Goal: Answer question/provide support

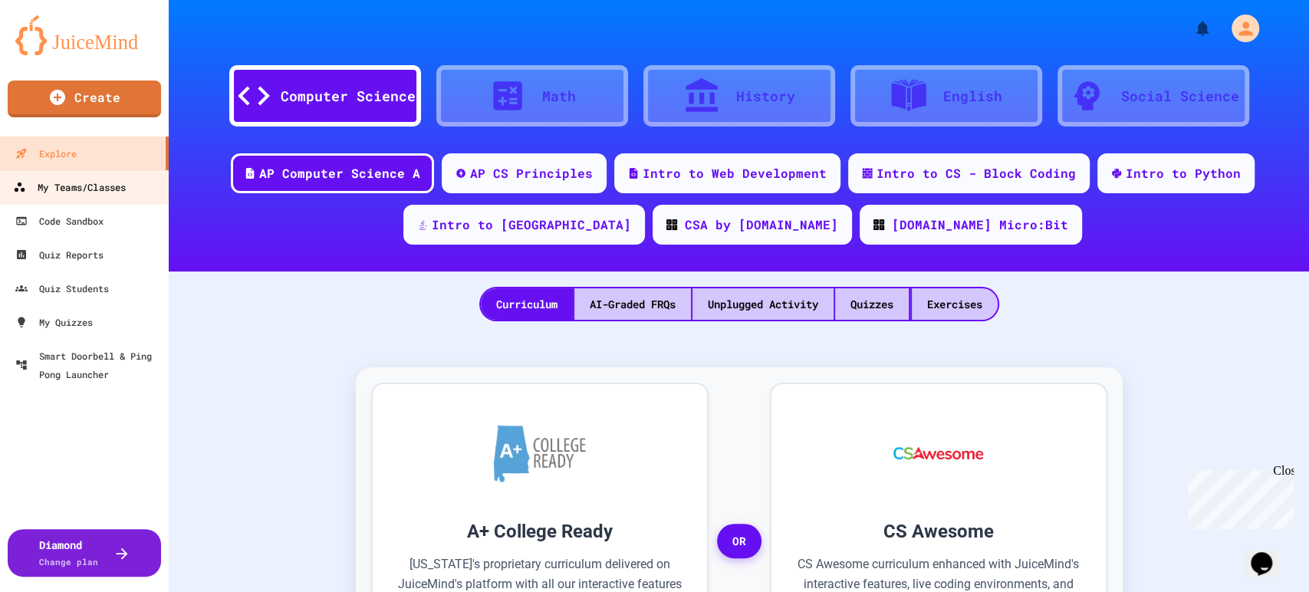
click at [118, 189] on div "My Teams/Classes" at bounding box center [69, 187] width 113 height 19
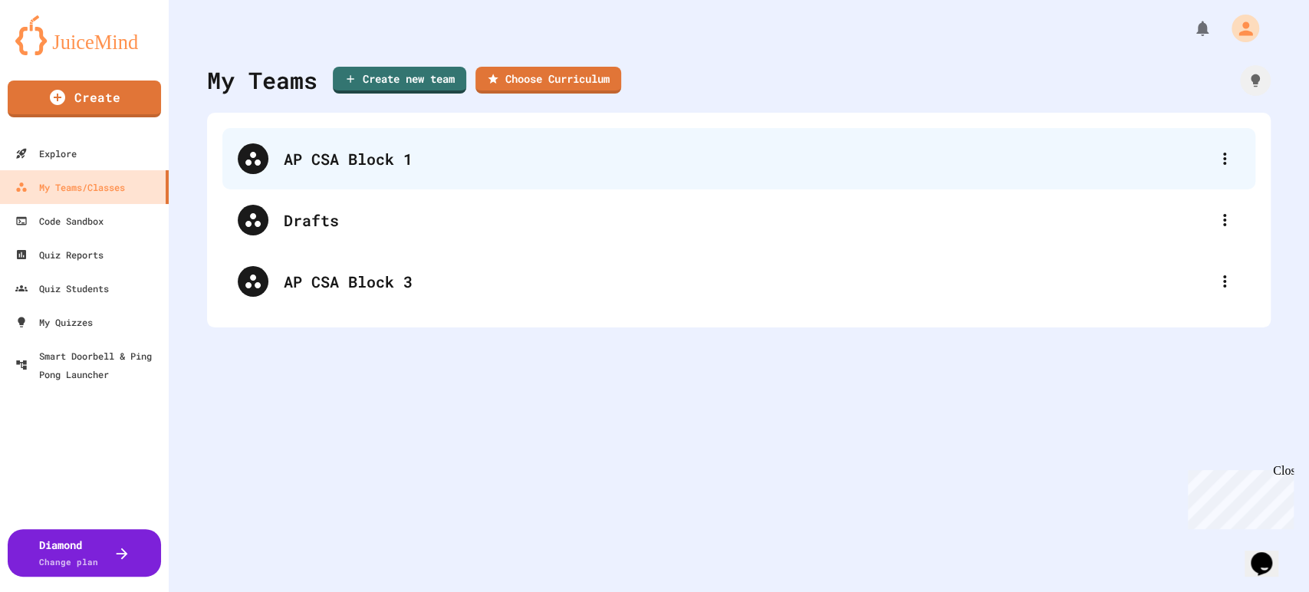
click at [313, 171] on div "AP CSA Block 1" at bounding box center [738, 158] width 1033 height 61
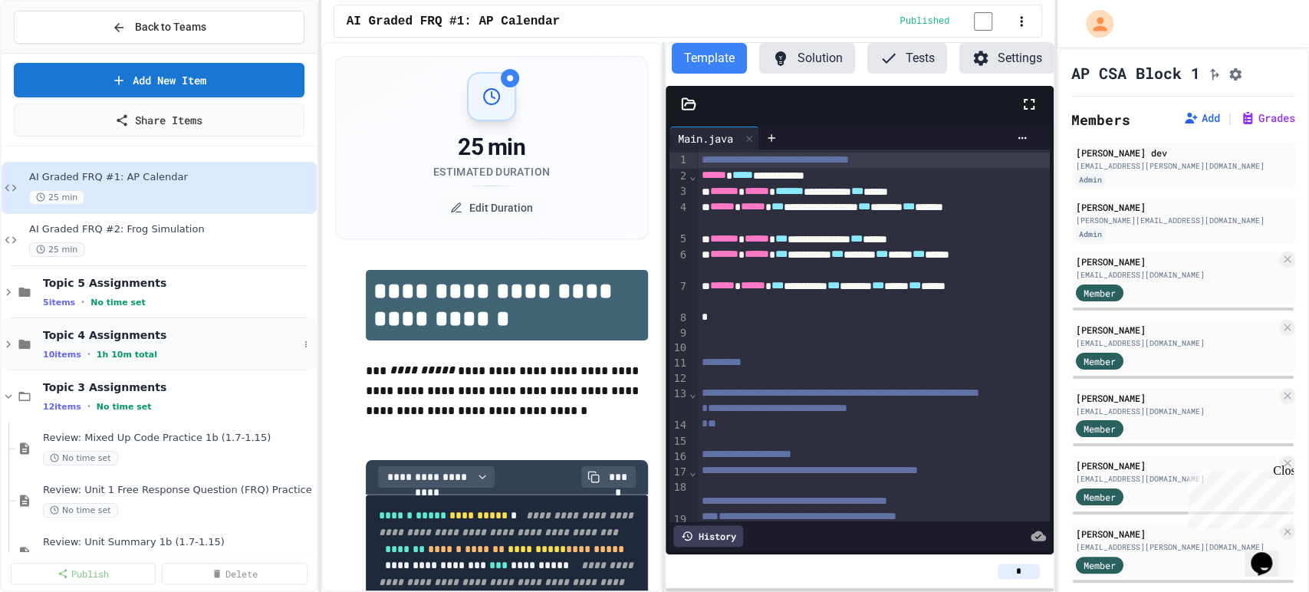
click at [2, 347] on icon at bounding box center [9, 344] width 14 height 14
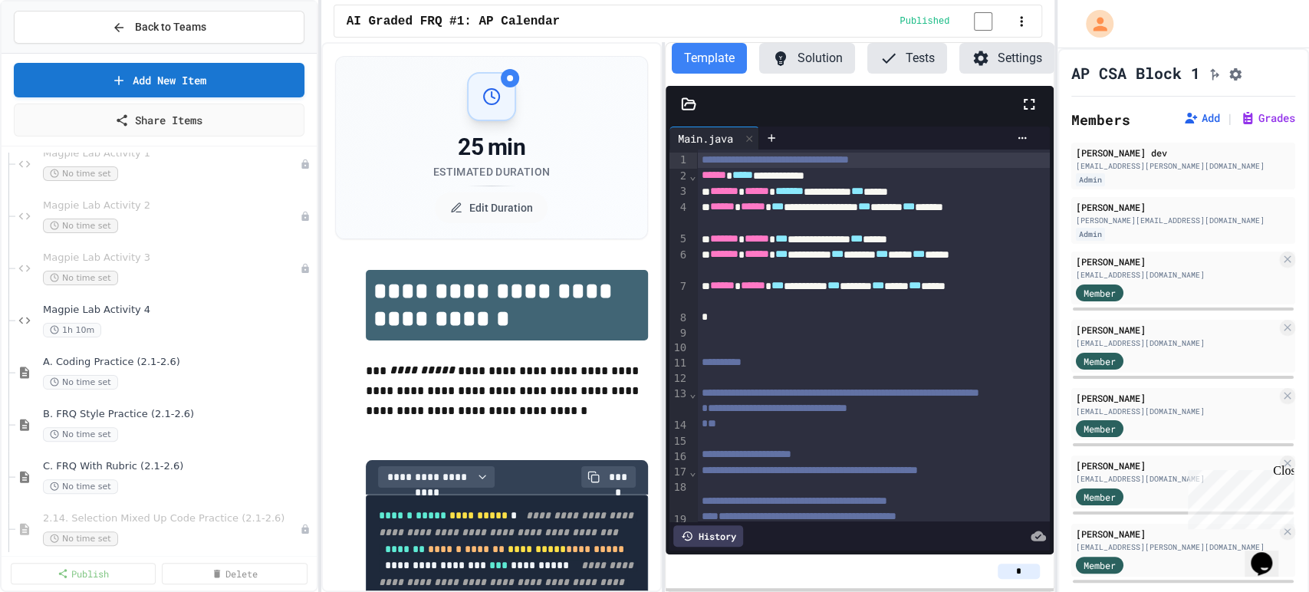
scroll to position [255, 0]
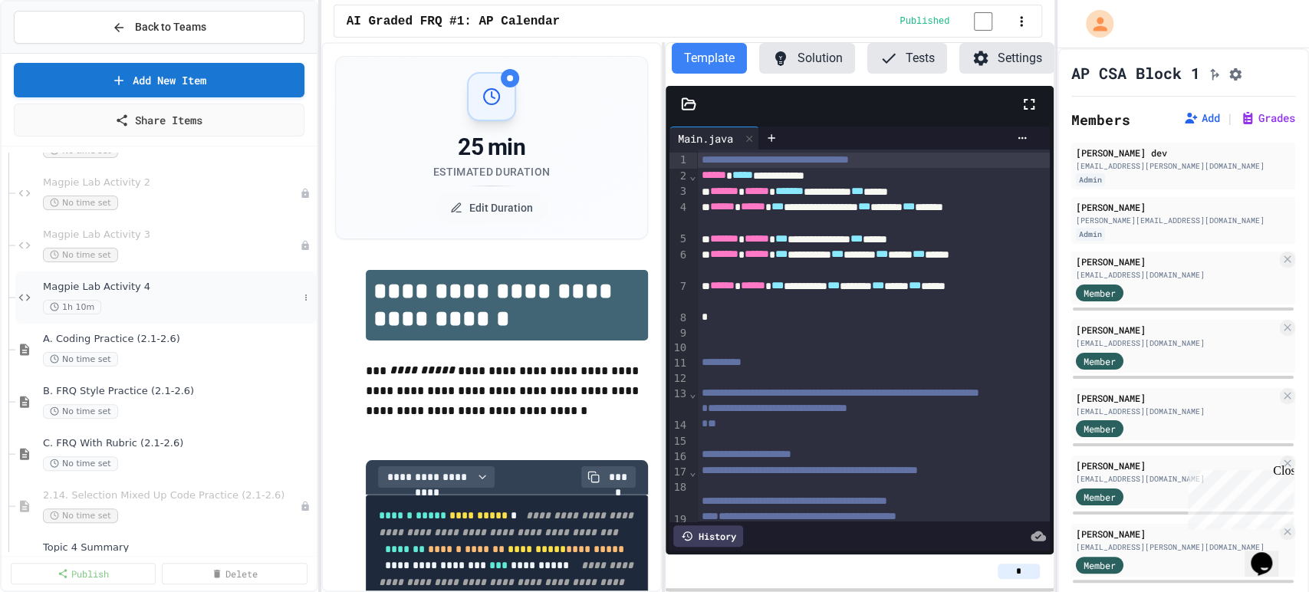
click at [182, 292] on span "Magpie Lab Activity 4" at bounding box center [170, 287] width 255 height 13
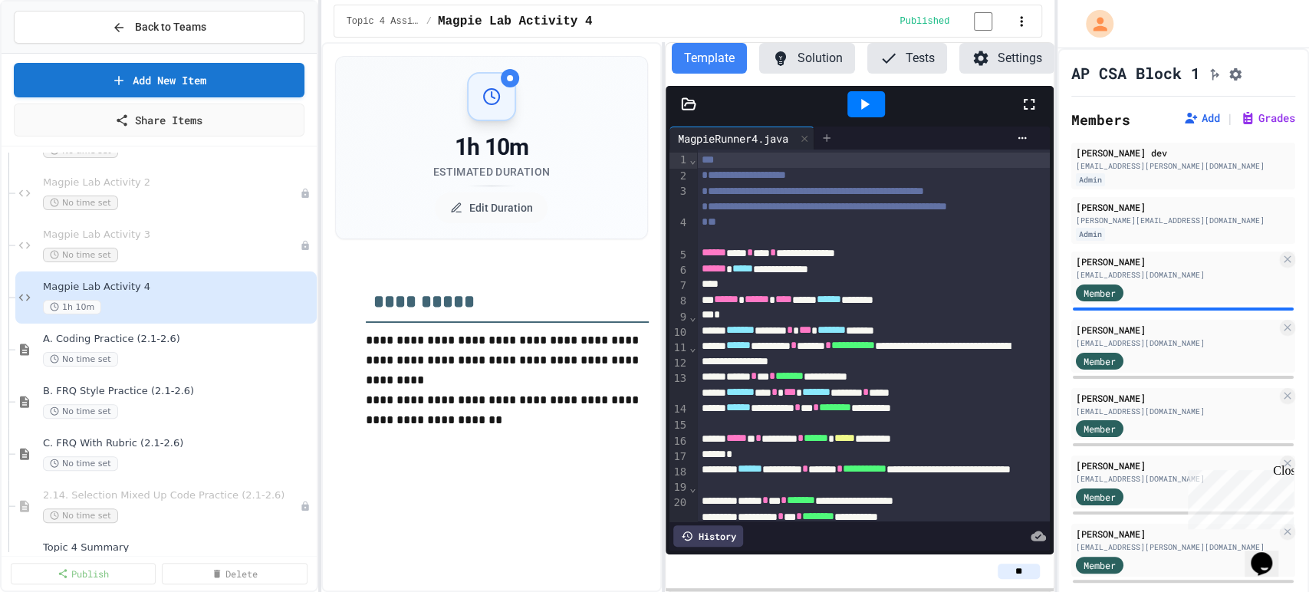
click at [839, 144] on div at bounding box center [827, 138] width 25 height 23
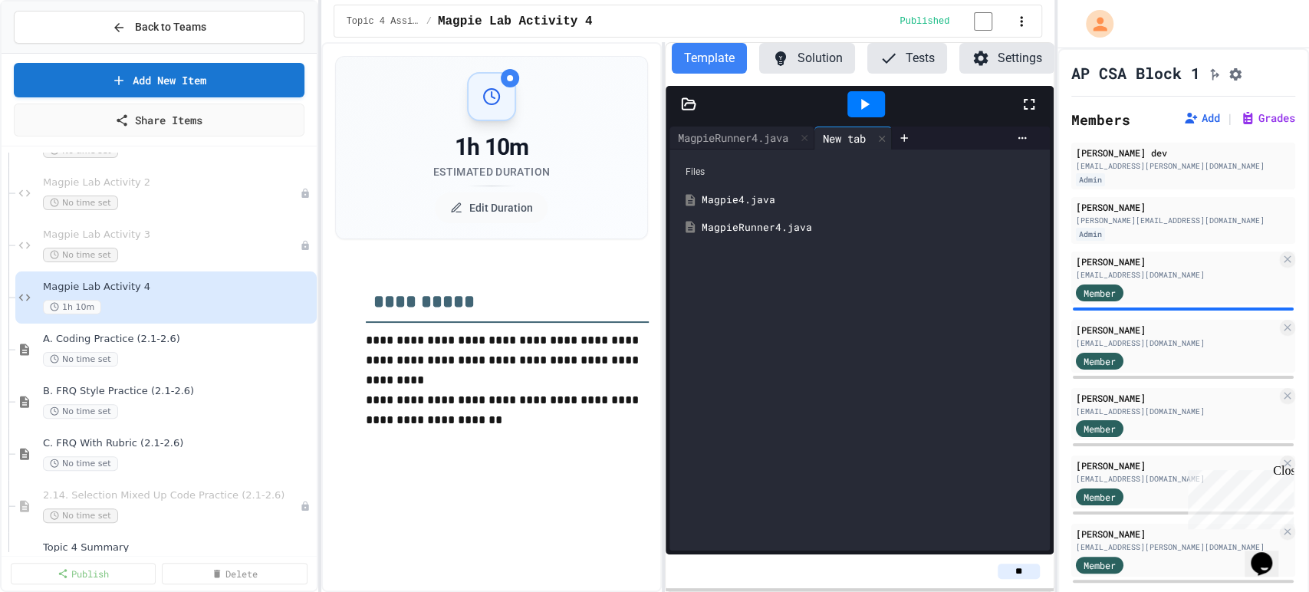
click at [777, 202] on div "Magpie4.java" at bounding box center [871, 200] width 340 height 15
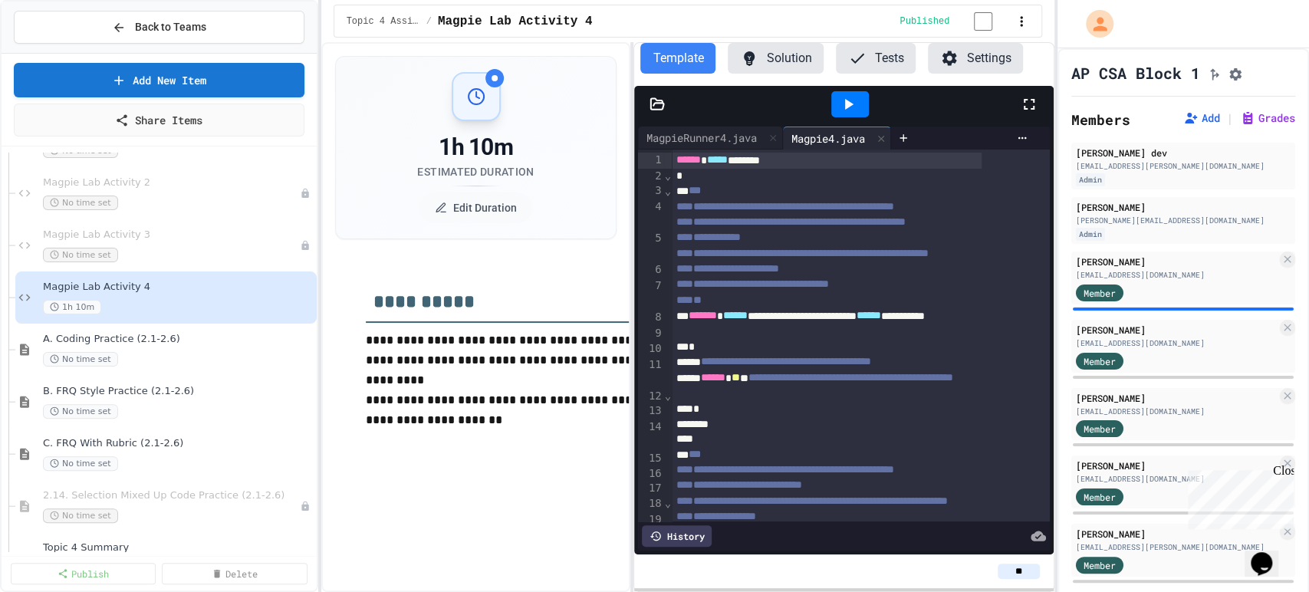
click at [273, 216] on div "**********" at bounding box center [654, 296] width 1309 height 592
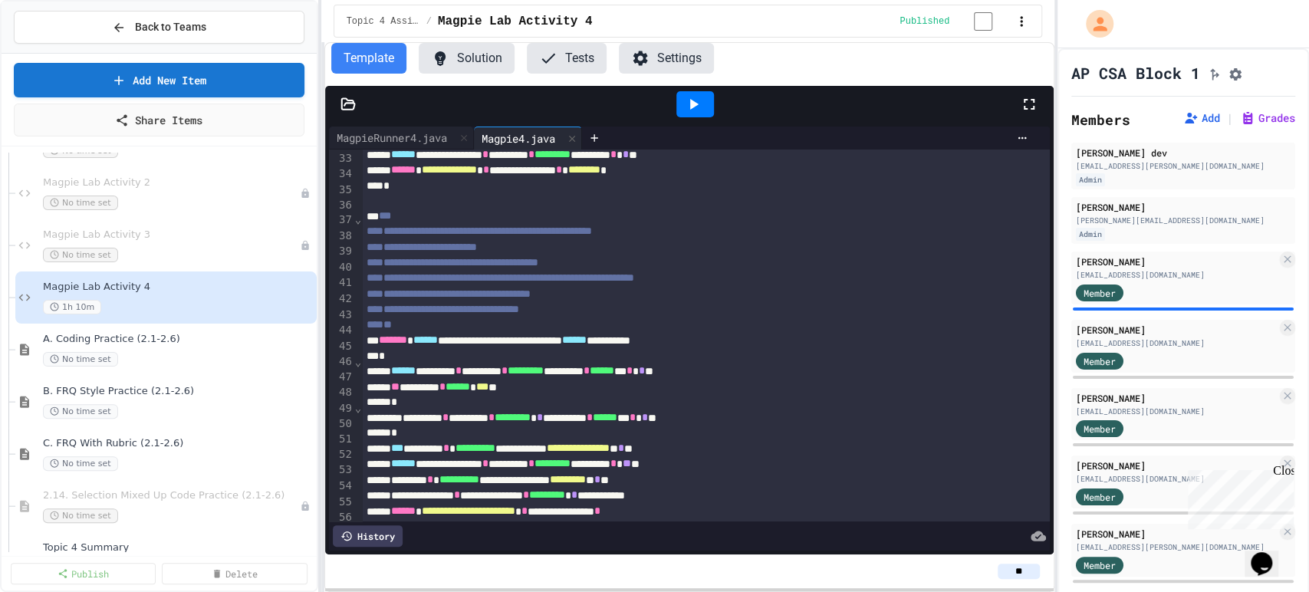
scroll to position [596, 0]
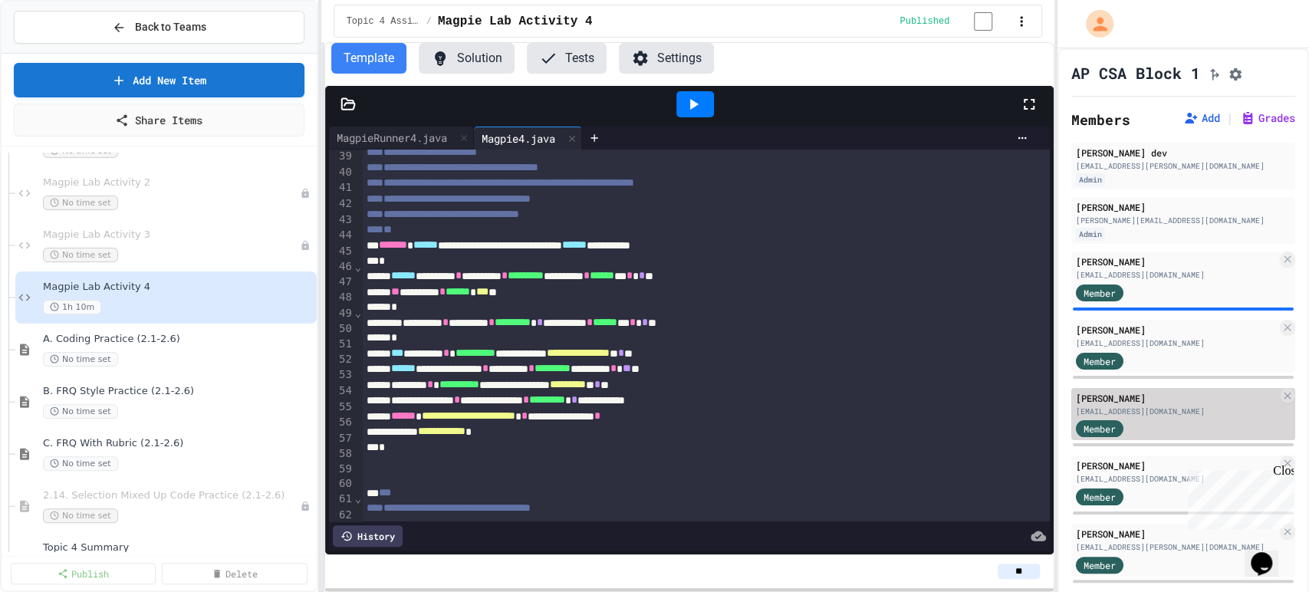
click at [1186, 417] on div "[EMAIL_ADDRESS][DOMAIN_NAME]" at bounding box center [1176, 412] width 201 height 12
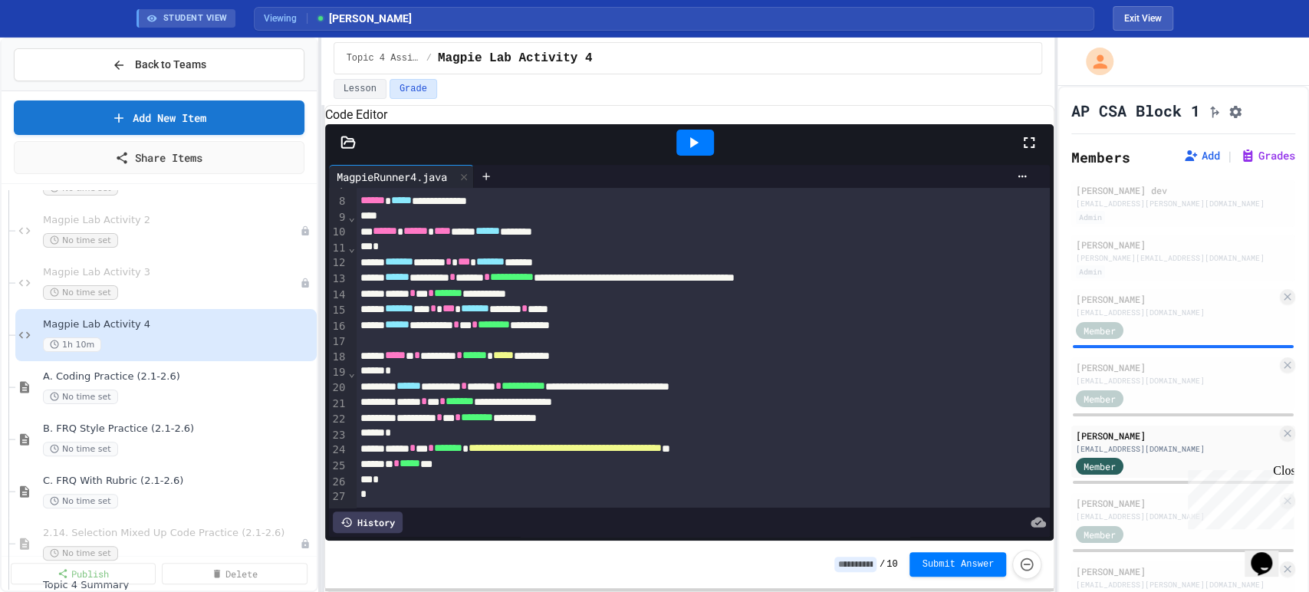
scroll to position [150, 0]
click at [499, 188] on div at bounding box center [486, 176] width 25 height 23
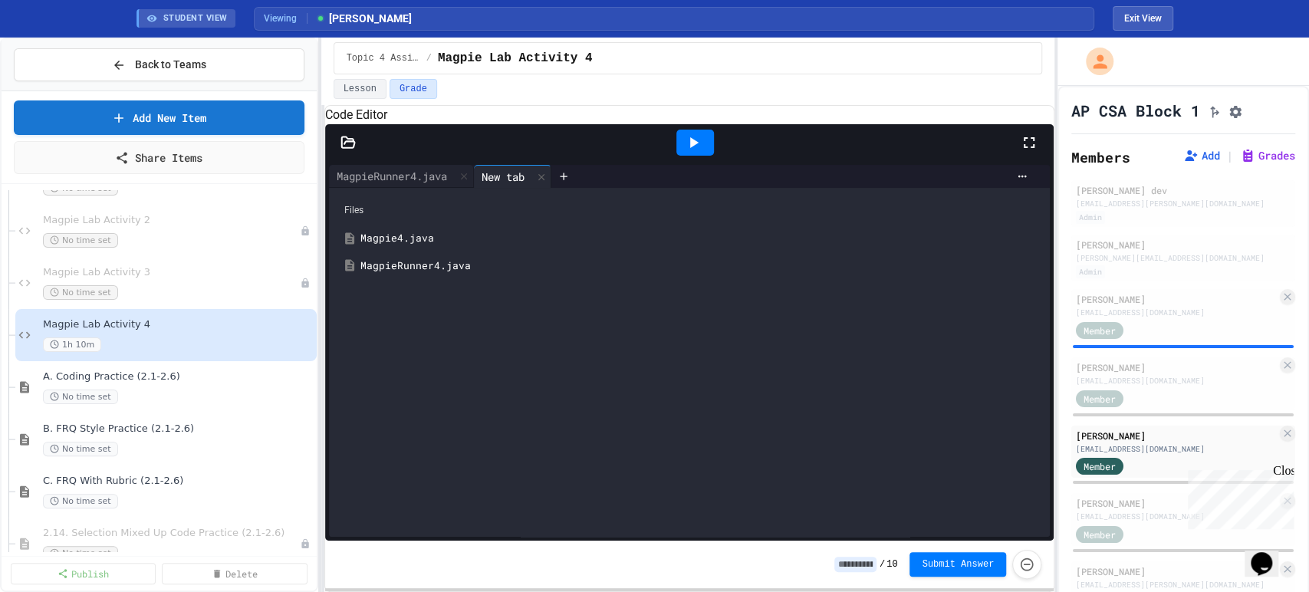
click at [418, 246] on div "Magpie4.java" at bounding box center [700, 238] width 681 height 15
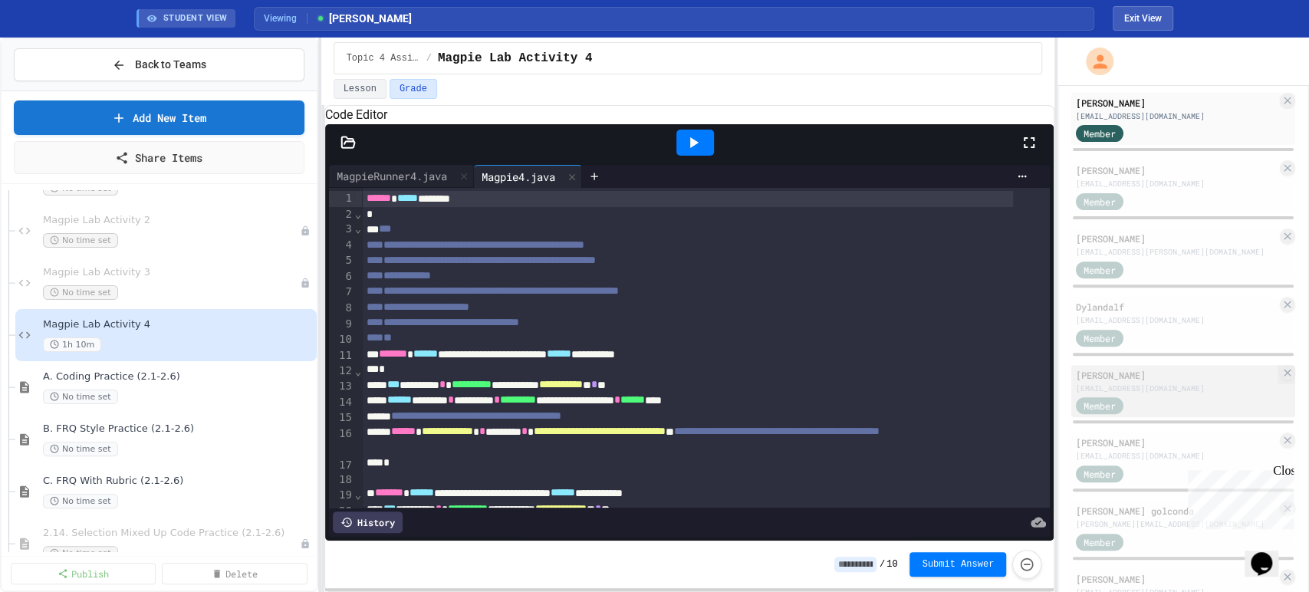
scroll to position [341, 0]
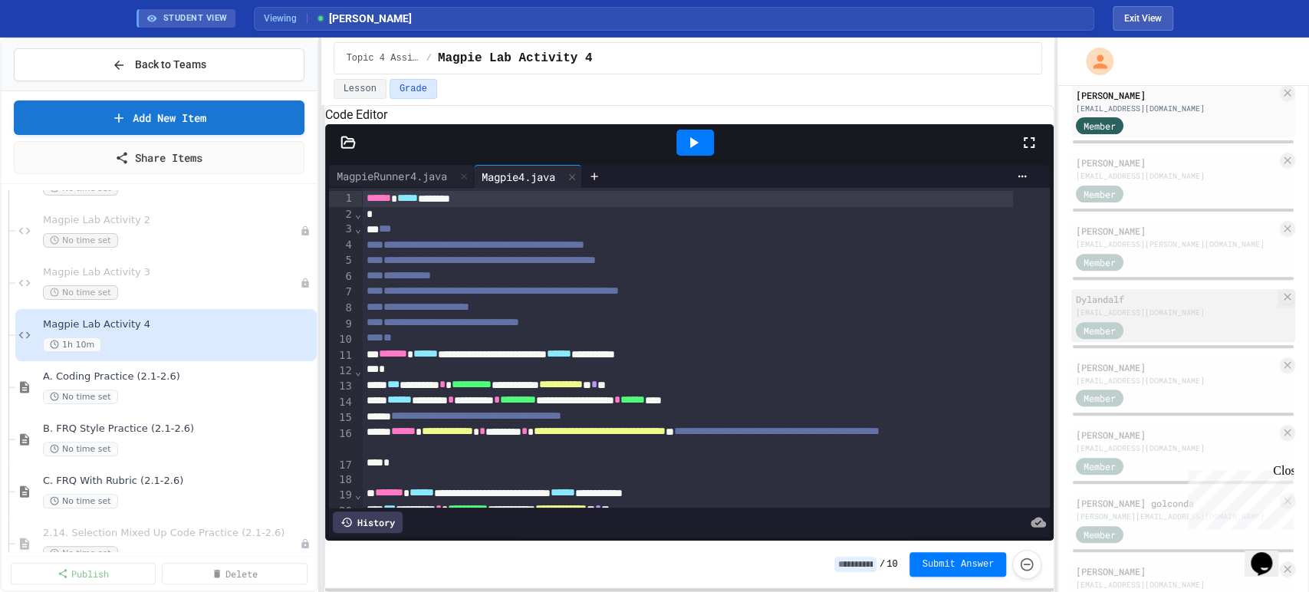
drag, startPoint x: 1141, startPoint y: 294, endPoint x: 1159, endPoint y: 311, distance: 24.9
click at [1141, 295] on div "Dylandalf [EMAIL_ADDRESS][DOMAIN_NAME] Member" at bounding box center [1183, 315] width 224 height 53
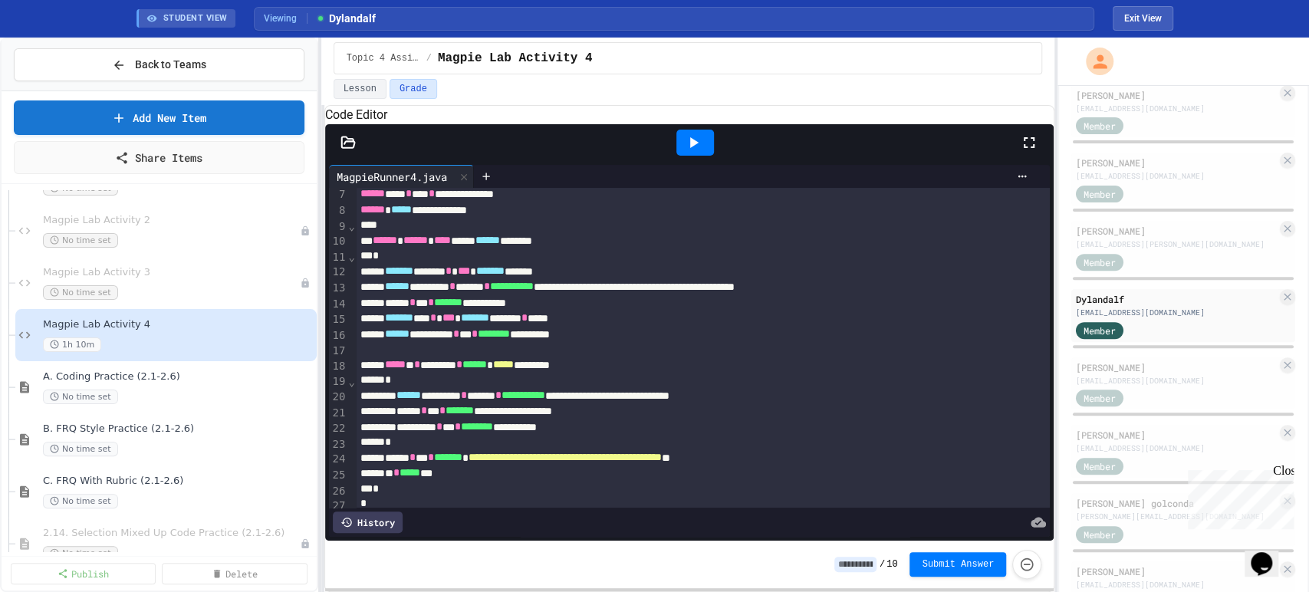
scroll to position [64, 0]
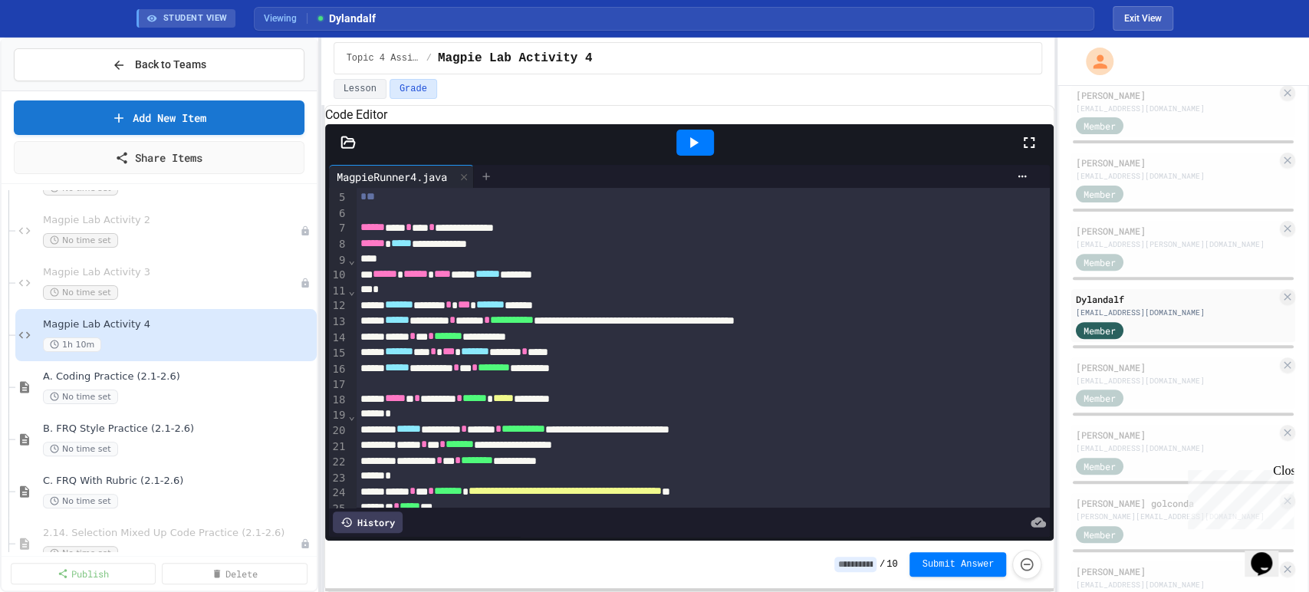
click at [489, 179] on icon at bounding box center [485, 176] width 7 height 7
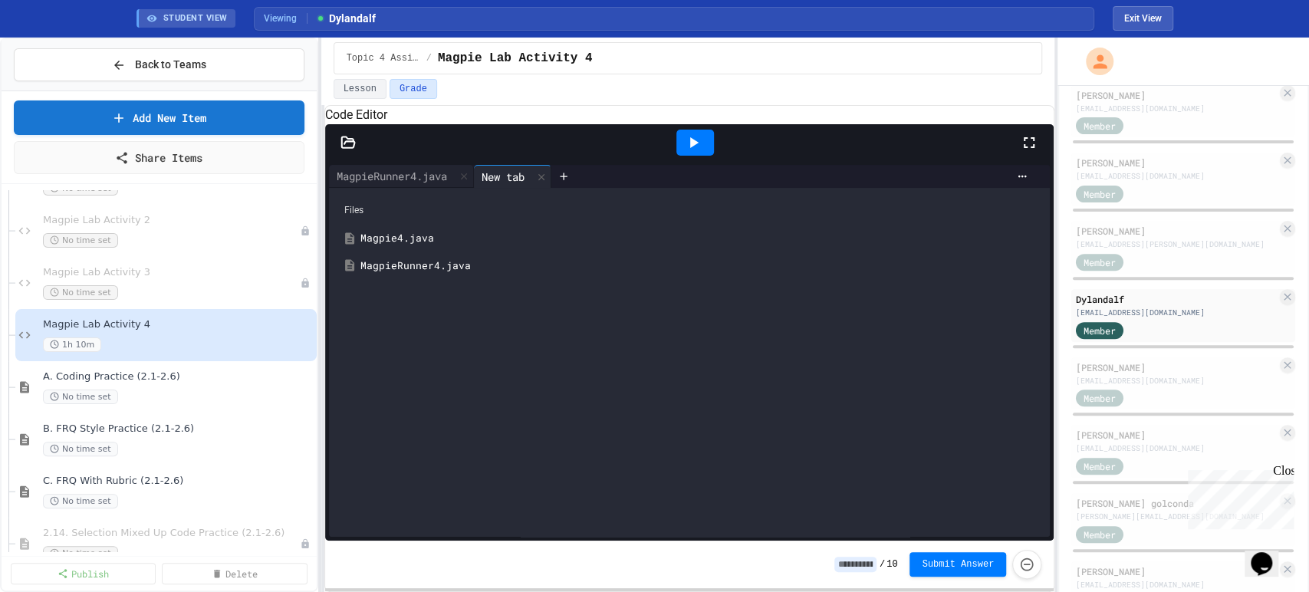
click at [452, 246] on div "Magpie4.java" at bounding box center [700, 238] width 681 height 15
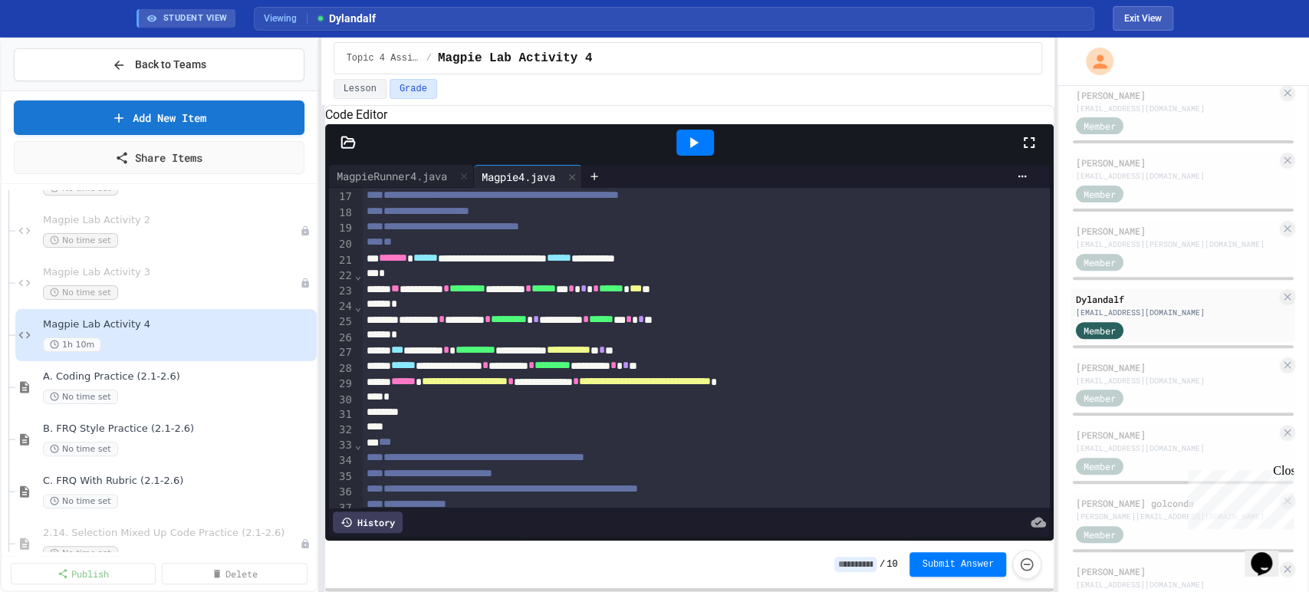
scroll to position [255, 0]
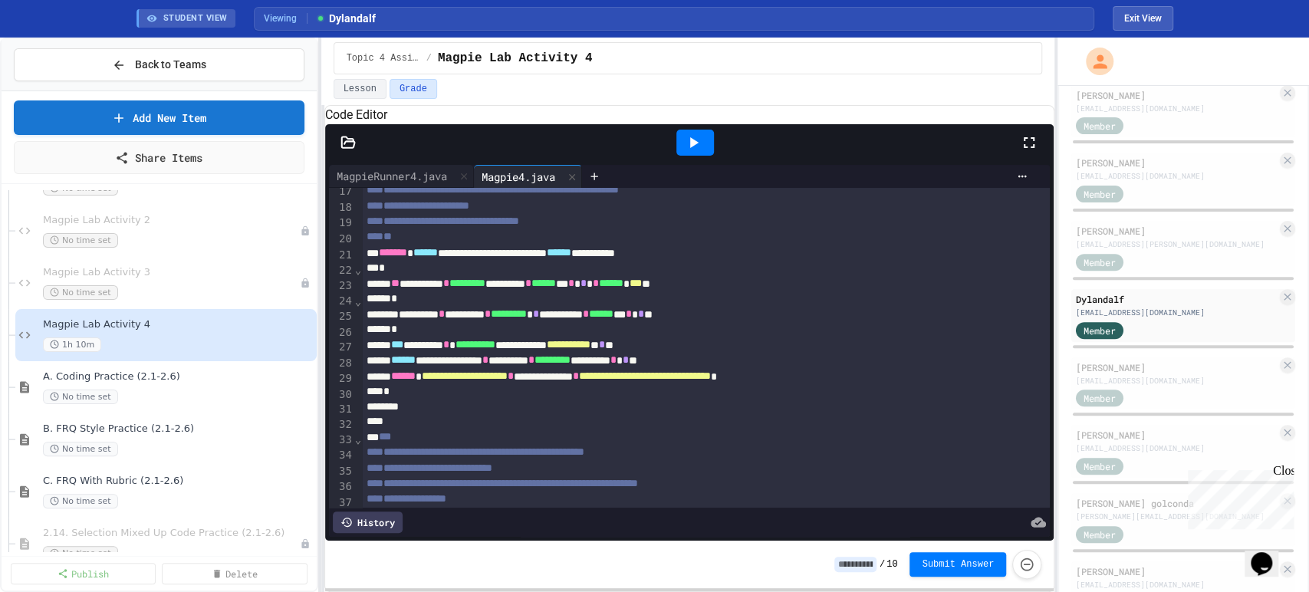
click at [701, 152] on icon at bounding box center [693, 142] width 18 height 18
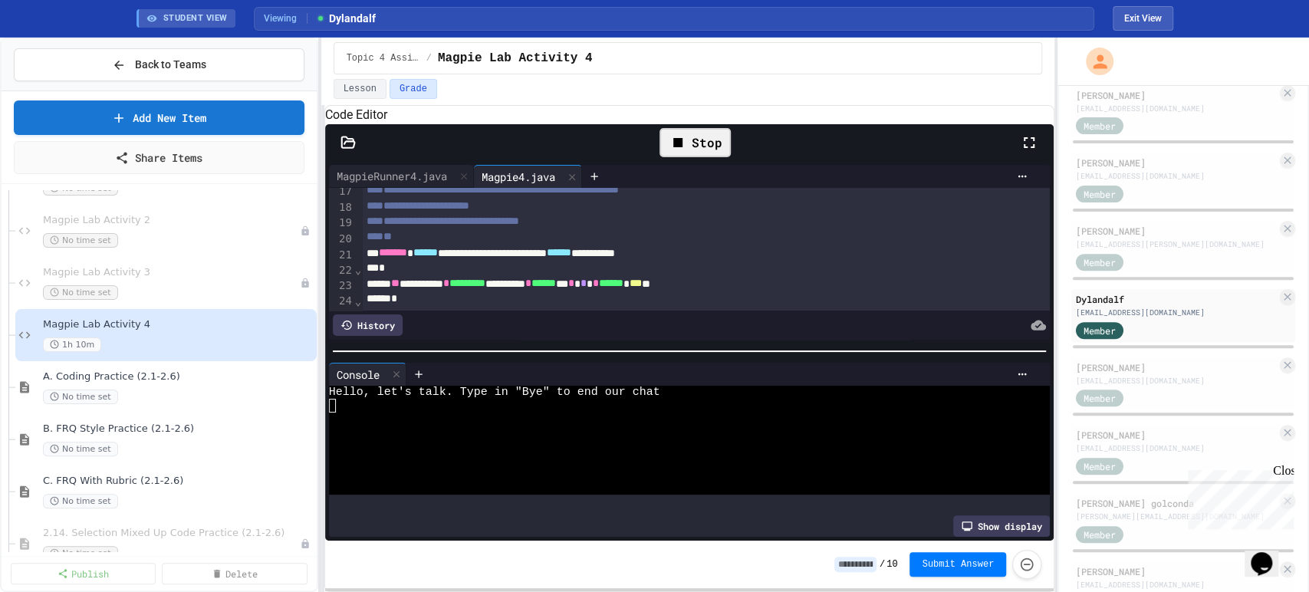
click at [742, 400] on div "Hello, let's talk. Type in "Bye" to end our chat" at bounding box center [674, 393] width 690 height 14
type textarea "*"
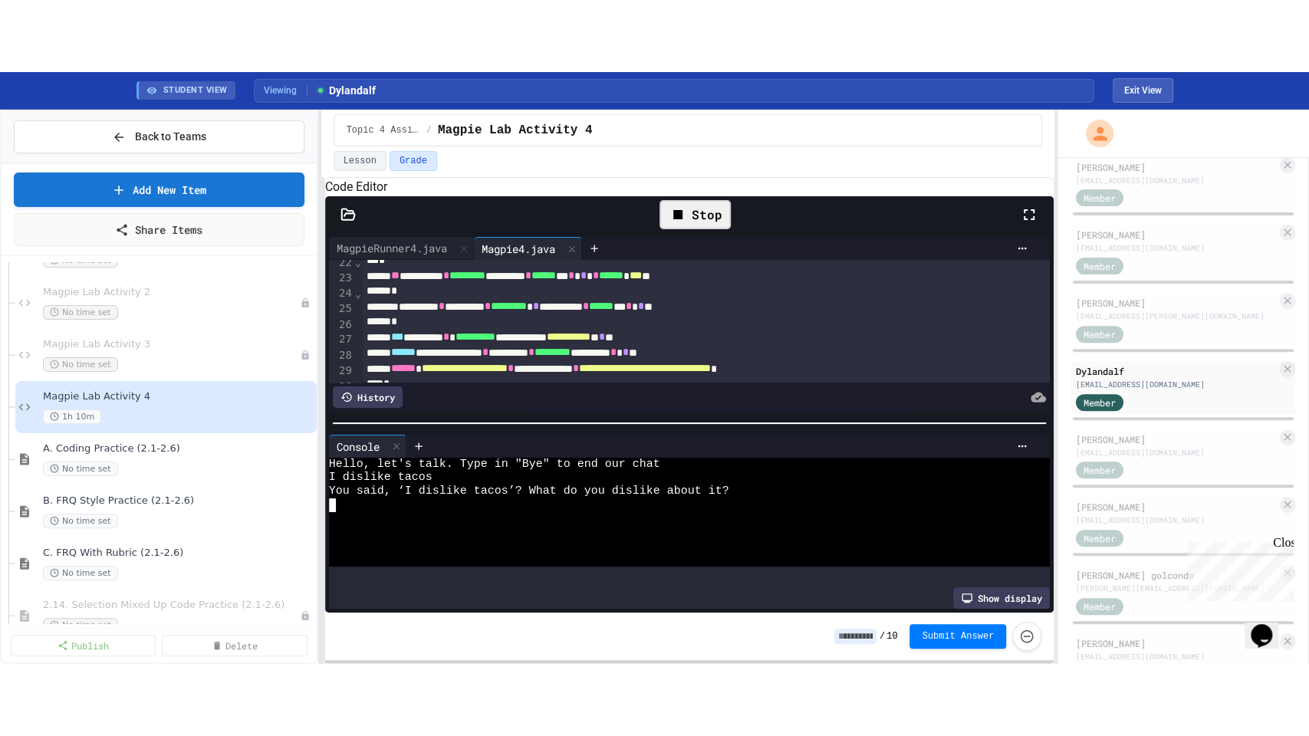
scroll to position [341, 0]
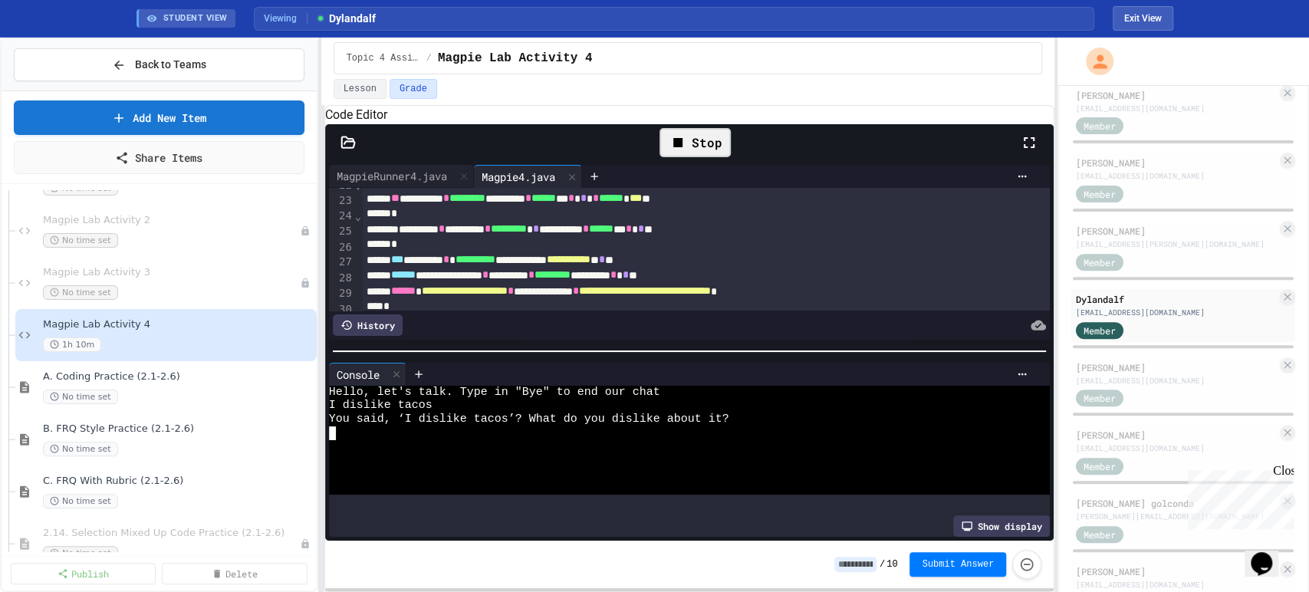
click at [1012, 159] on div "Stop" at bounding box center [696, 142] width 650 height 44
click at [1012, 158] on div "Stop" at bounding box center [696, 142] width 650 height 44
click at [1042, 159] on div at bounding box center [1037, 142] width 34 height 44
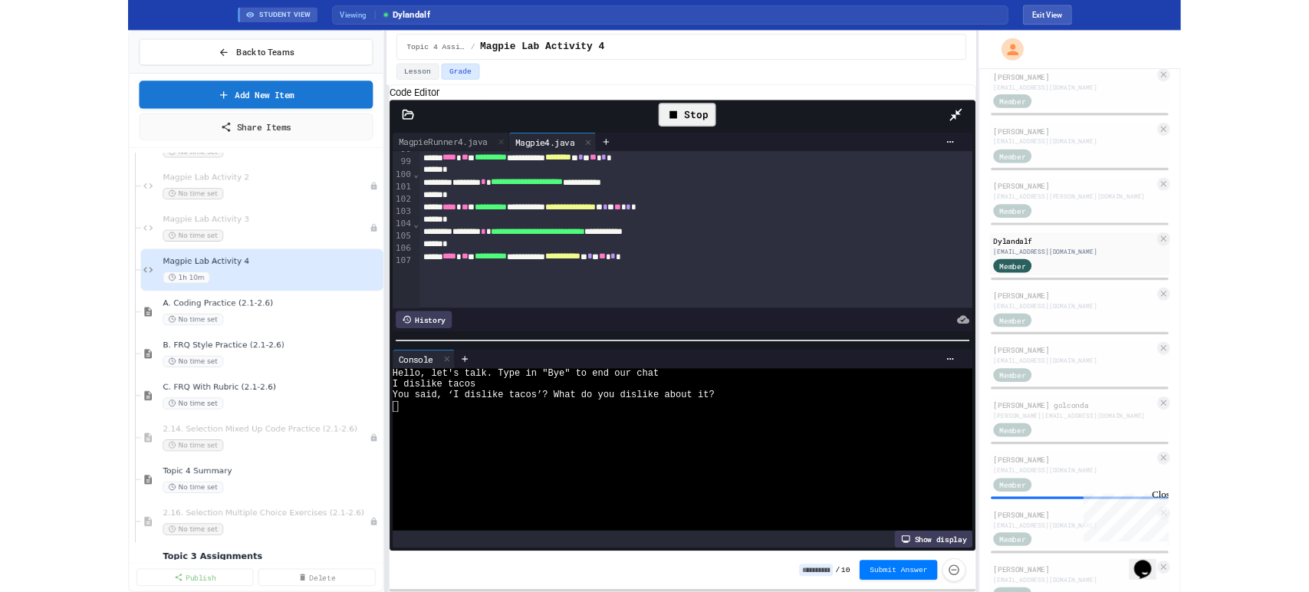
scroll to position [1619, 0]
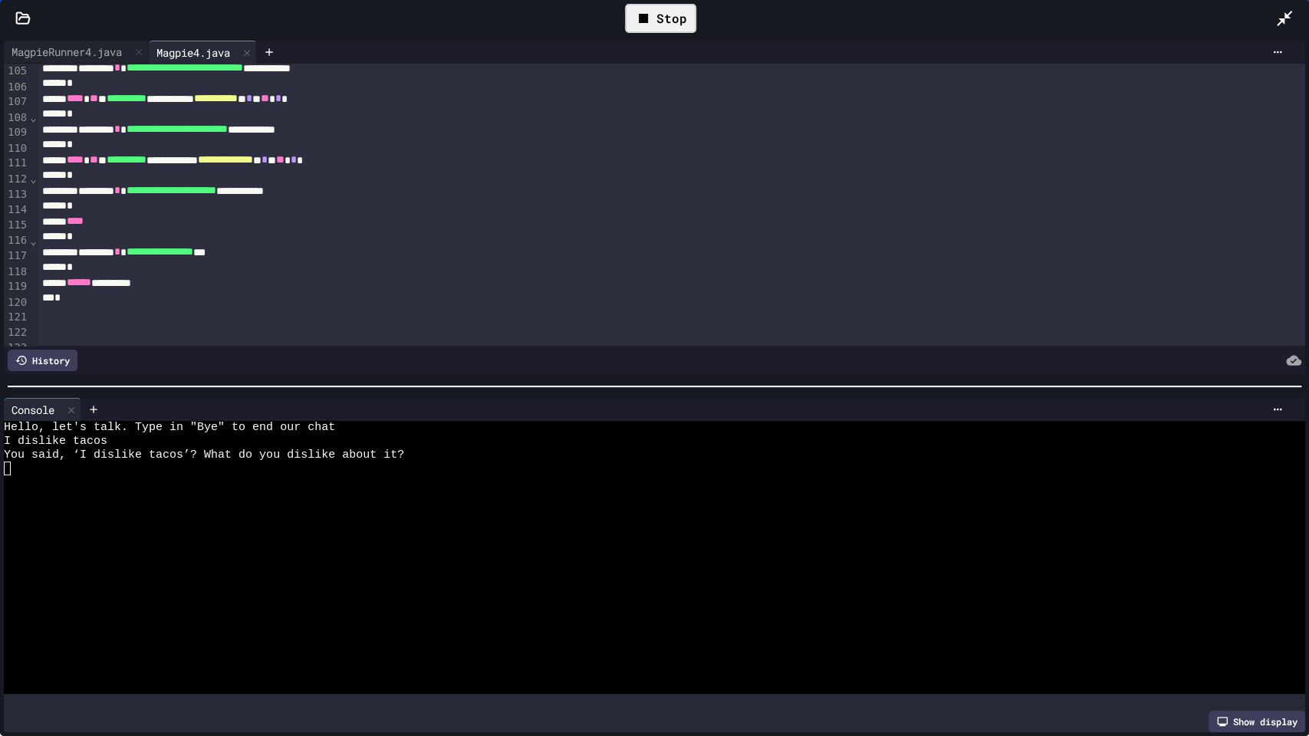
click at [1277, 15] on icon at bounding box center [1284, 18] width 18 height 18
